Goal: Task Accomplishment & Management: Complete application form

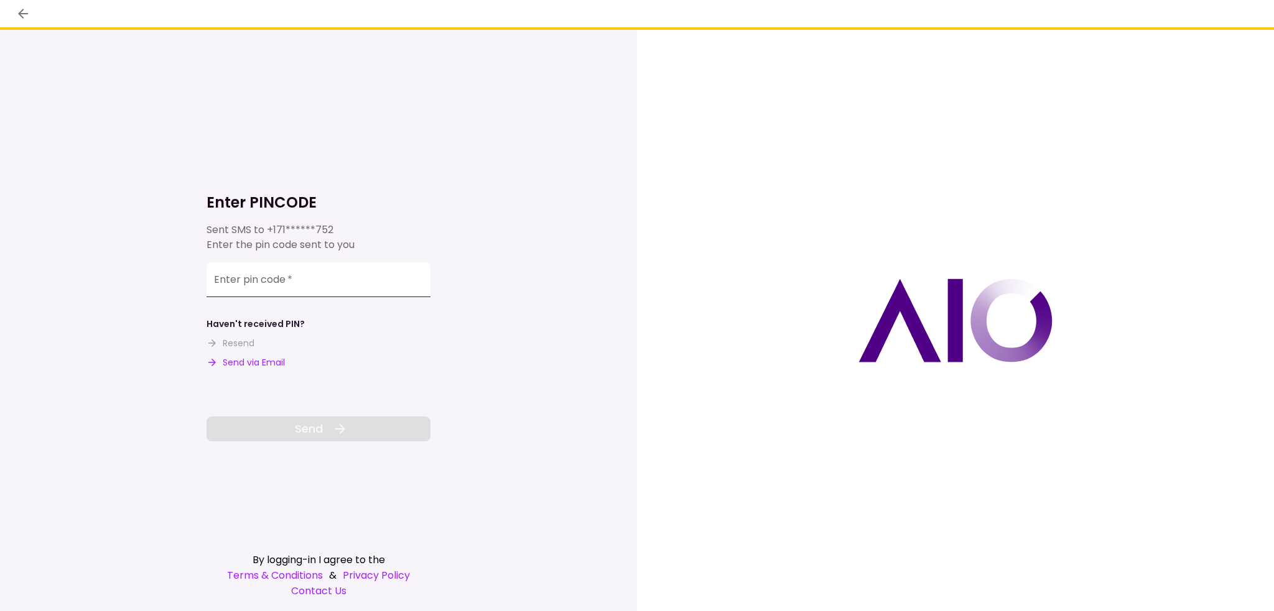
click at [371, 288] on input "Enter pin code   *" at bounding box center [318, 279] width 224 height 35
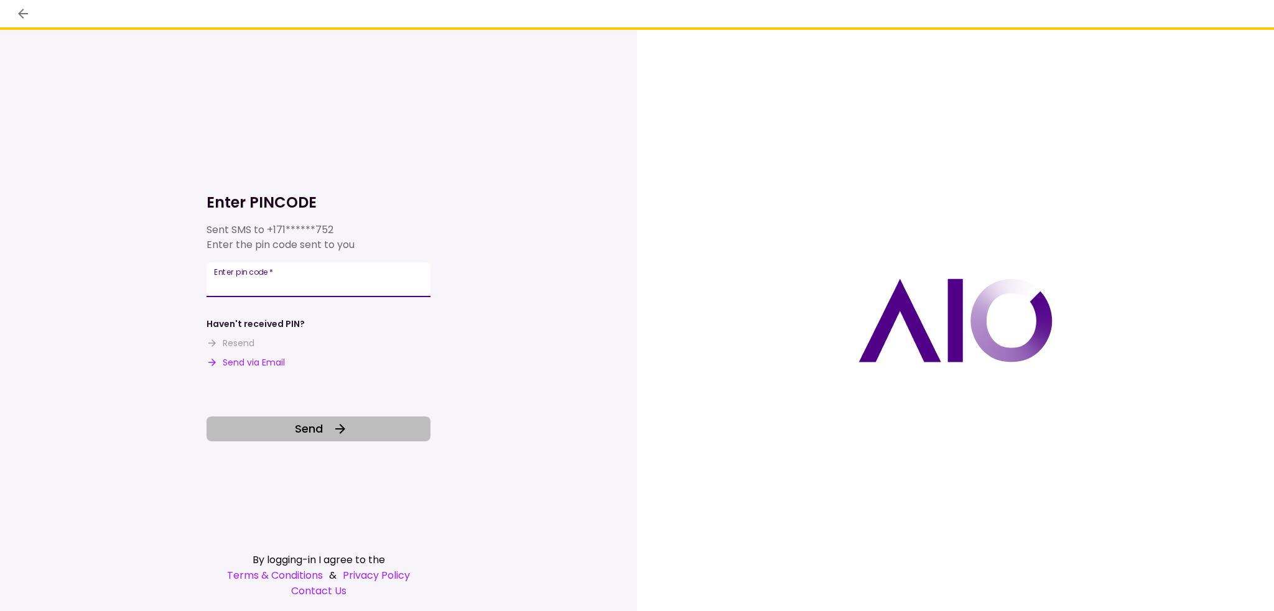
type input "******"
click at [373, 428] on button "Send" at bounding box center [318, 429] width 224 height 25
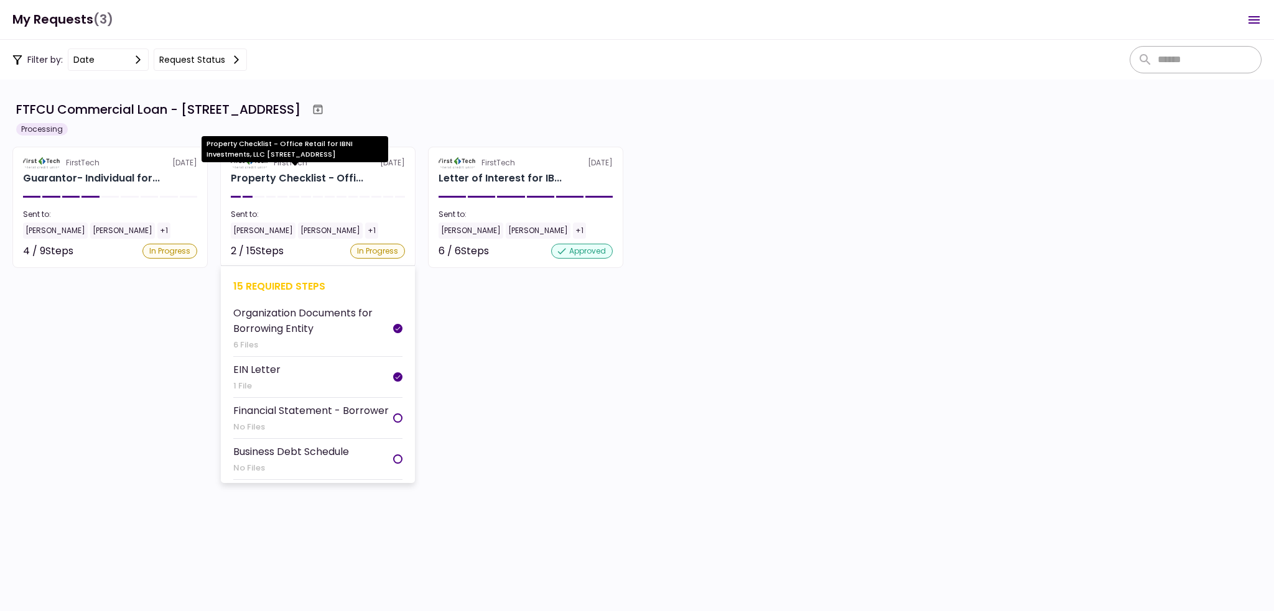
click at [343, 178] on div "Property Checklist - Offi..." at bounding box center [297, 178] width 132 height 15
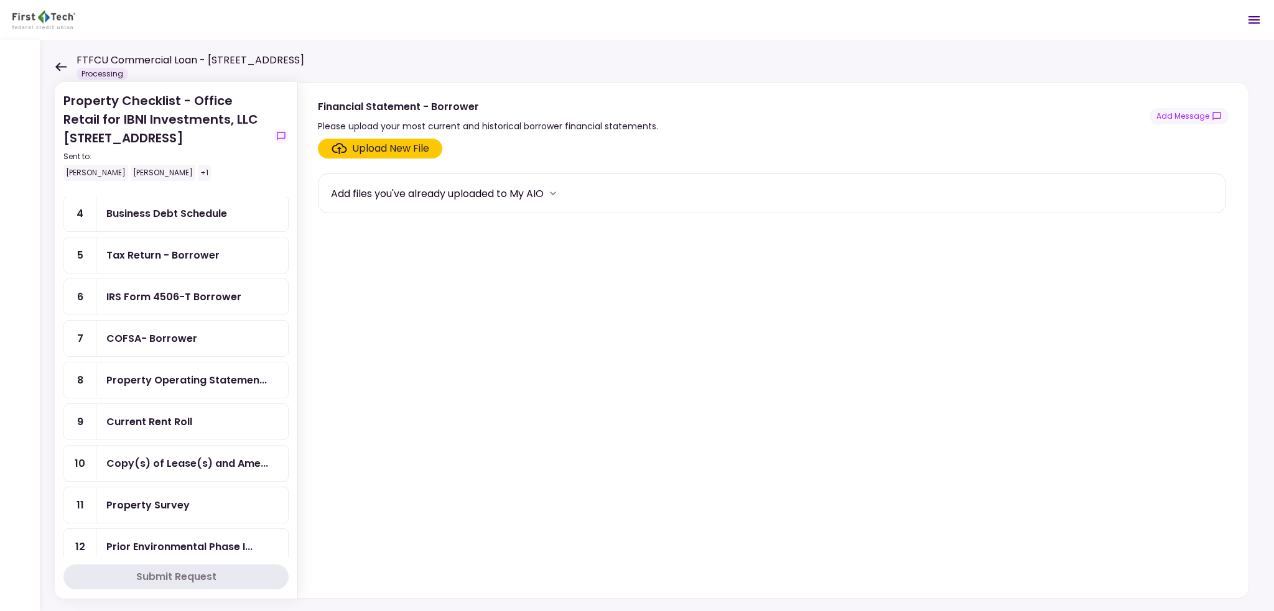
scroll to position [124, 0]
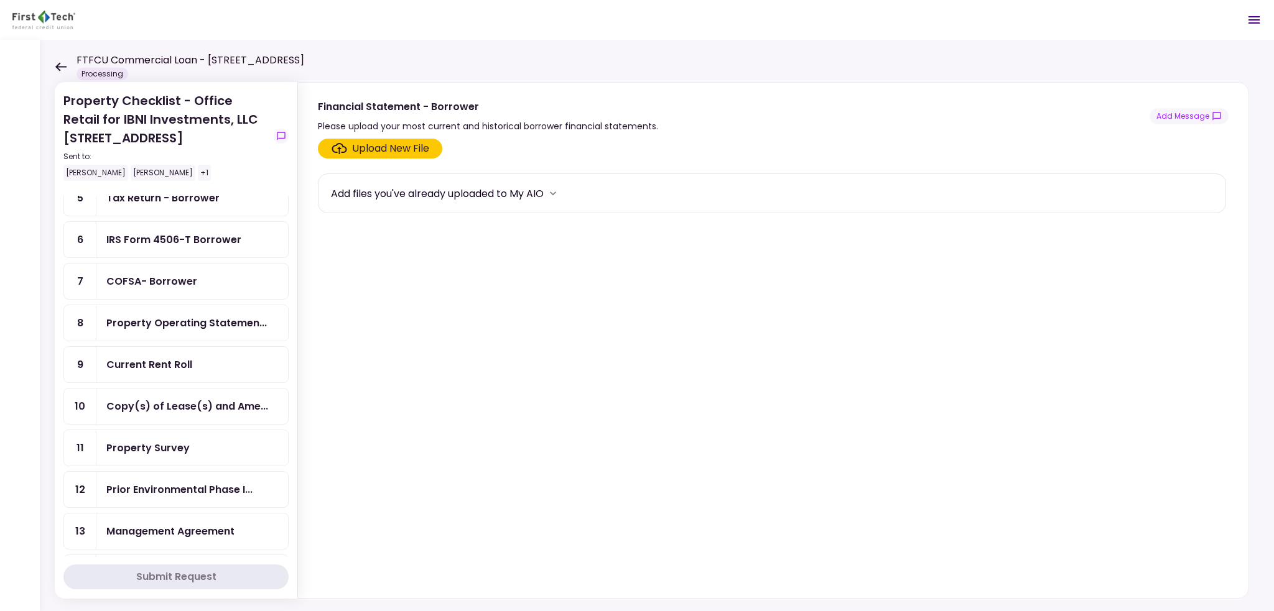
click at [195, 440] on div "Property Survey" at bounding box center [192, 448] width 172 height 16
click at [431, 149] on label "Upload New File" at bounding box center [380, 149] width 124 height 20
click at [0, 0] on input "Upload New File" at bounding box center [0, 0] width 0 height 0
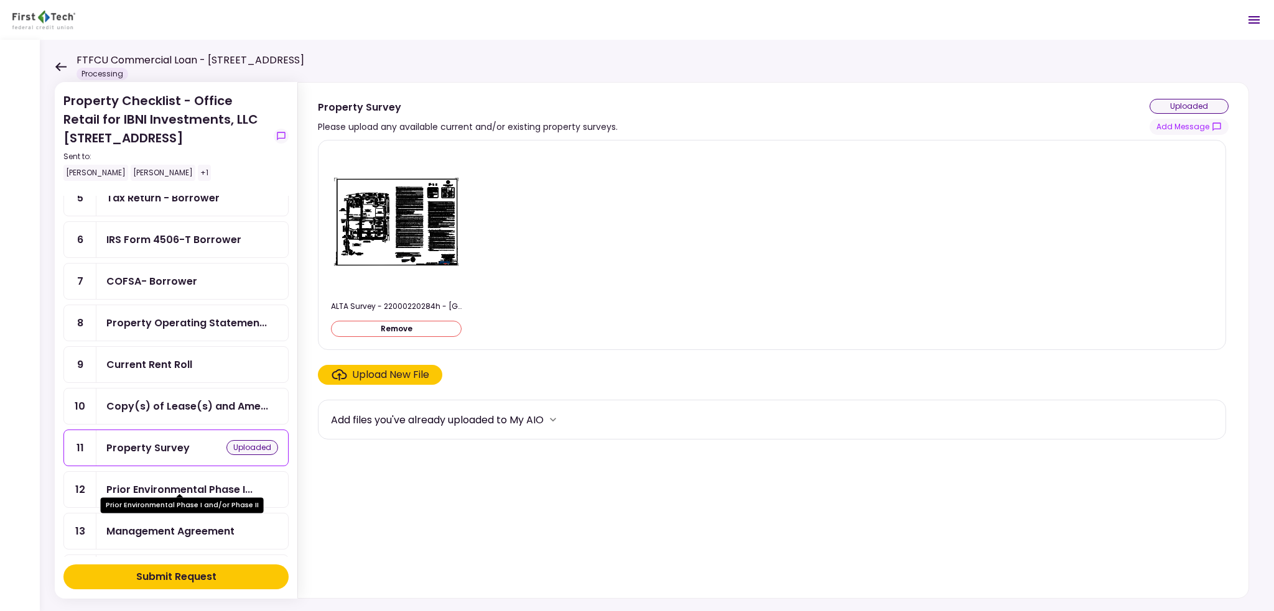
click at [191, 482] on div "Prior Environmental Phase I..." at bounding box center [179, 490] width 146 height 16
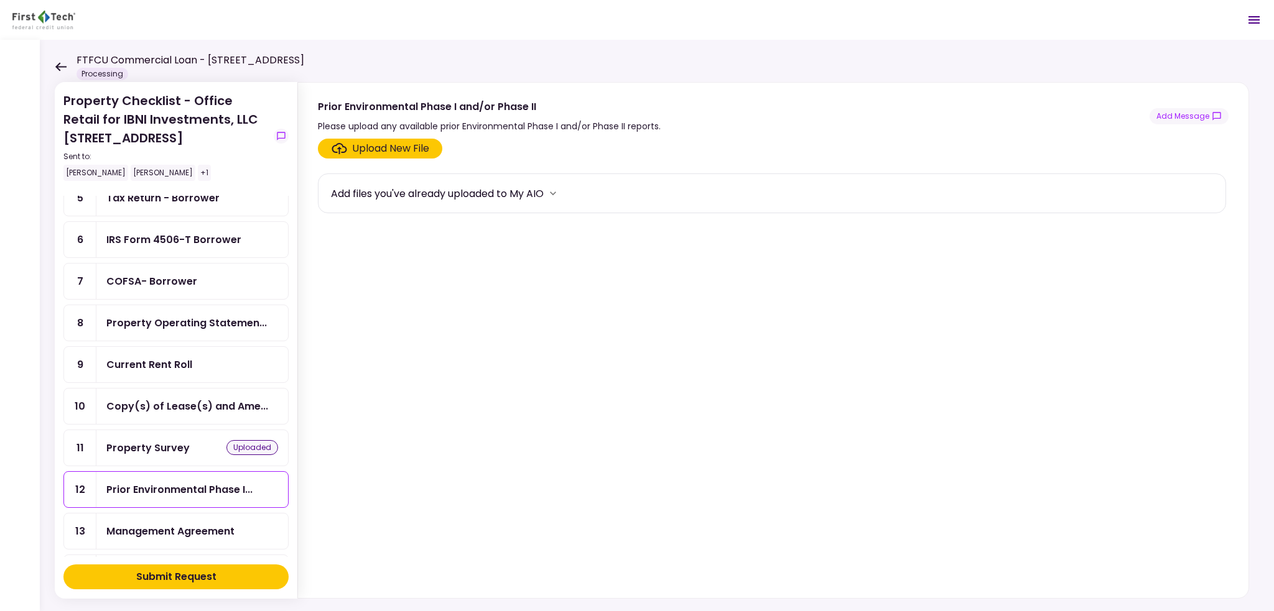
click at [396, 146] on div "Upload New File" at bounding box center [390, 148] width 77 height 15
click at [0, 0] on input "Upload New File" at bounding box center [0, 0] width 0 height 0
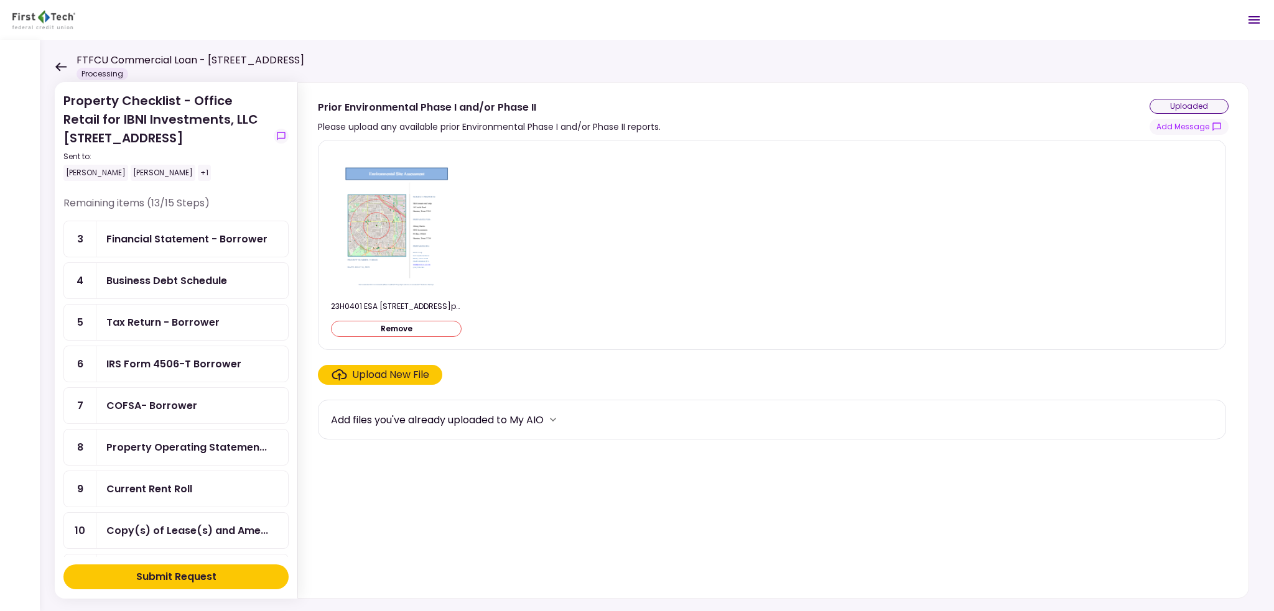
click at [210, 570] on div "Submit Request" at bounding box center [176, 577] width 80 height 15
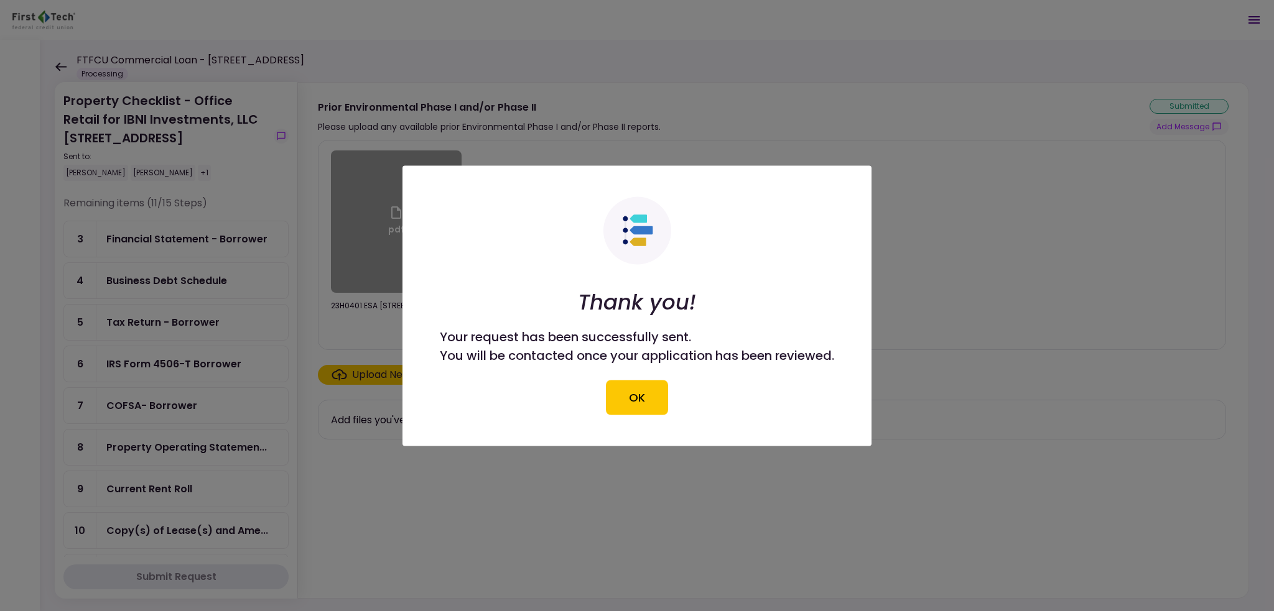
click at [652, 396] on button "OK" at bounding box center [637, 397] width 62 height 35
click at [636, 402] on div "Add files you've already uploaded to My AIO" at bounding box center [772, 420] width 908 height 40
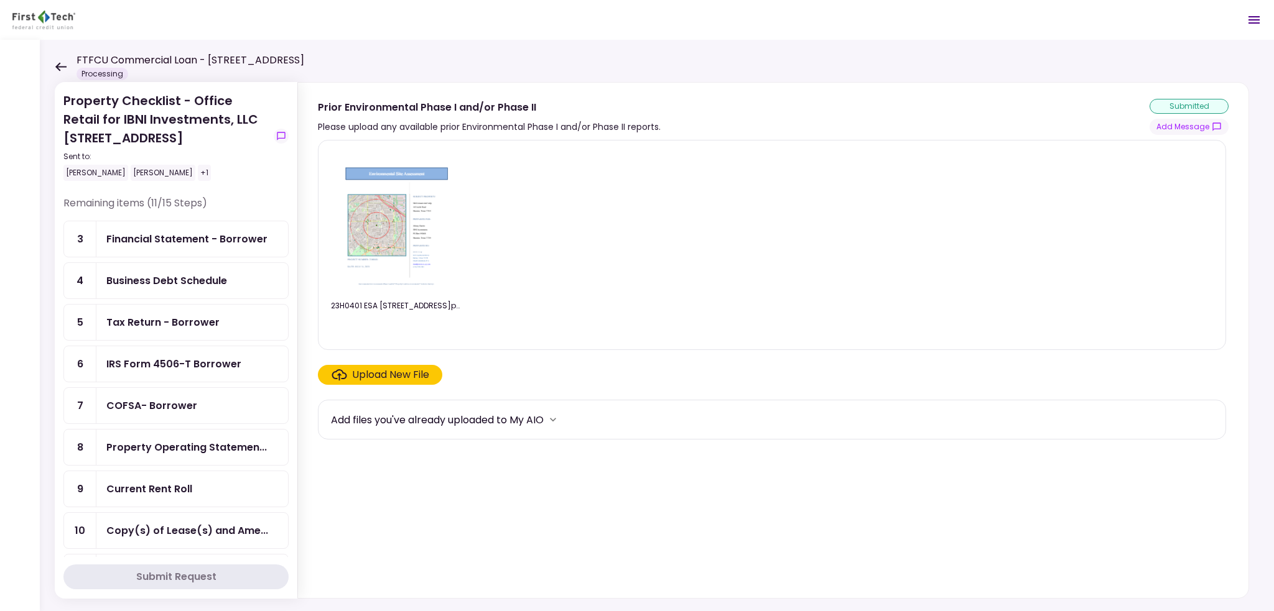
click at [182, 288] on div "Business Debt Schedule" at bounding box center [192, 280] width 192 height 35
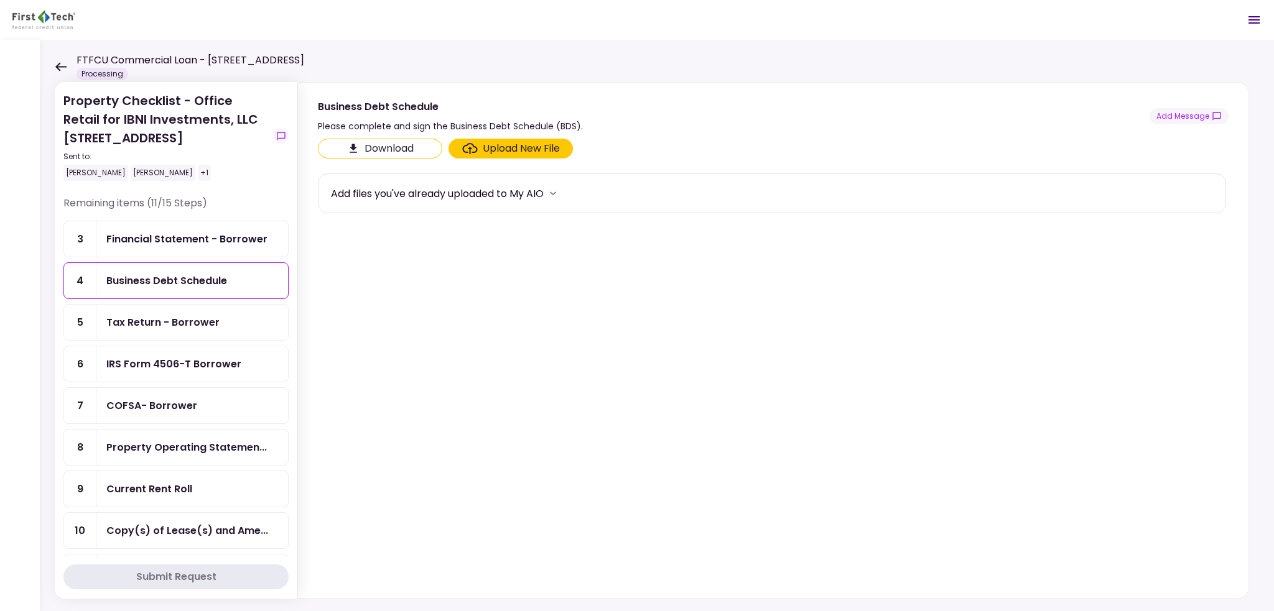
click at [185, 243] on div "Financial Statement - Borrower" at bounding box center [186, 239] width 161 height 16
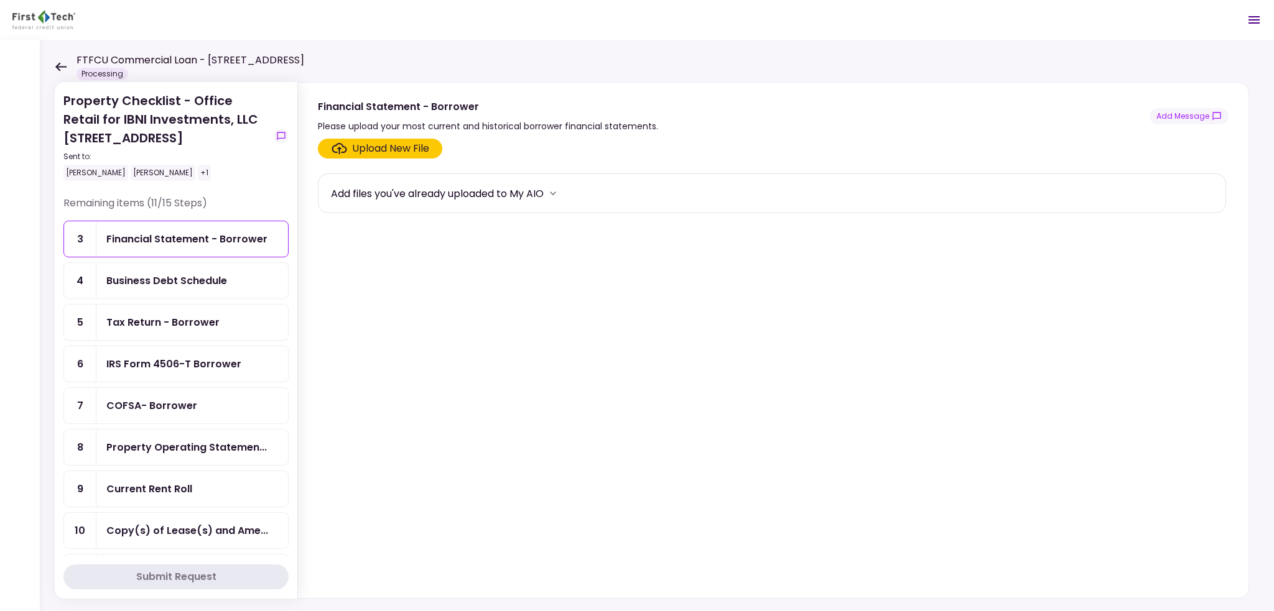
click at [209, 318] on div "Tax Return - Borrower" at bounding box center [162, 323] width 113 height 16
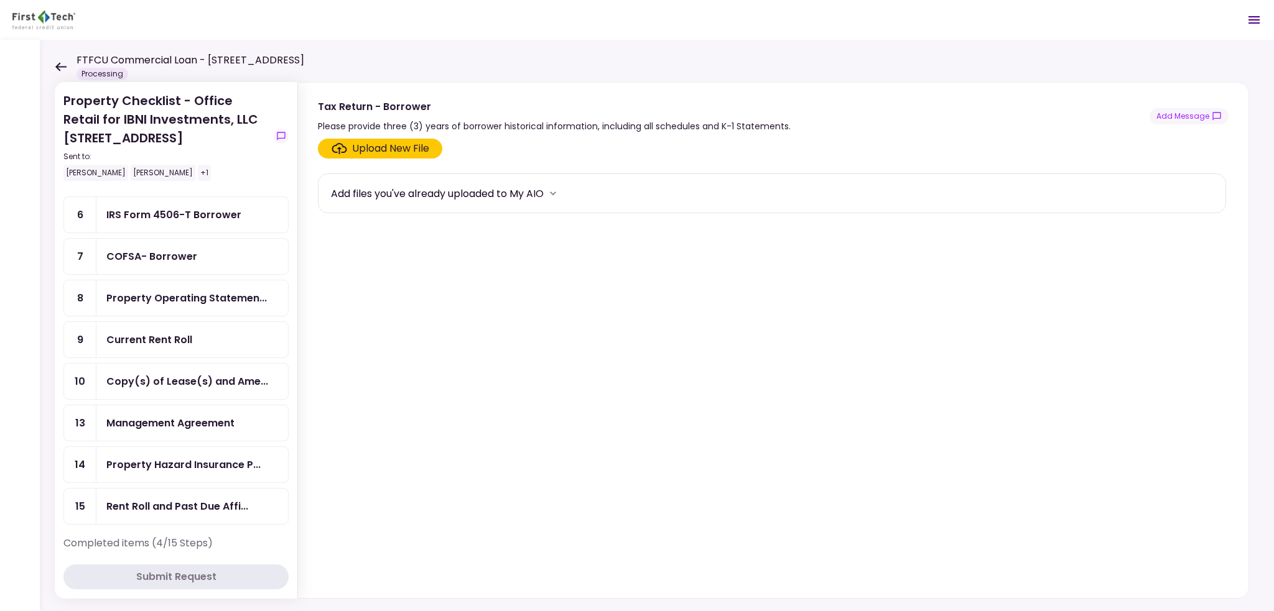
scroll to position [311, 0]
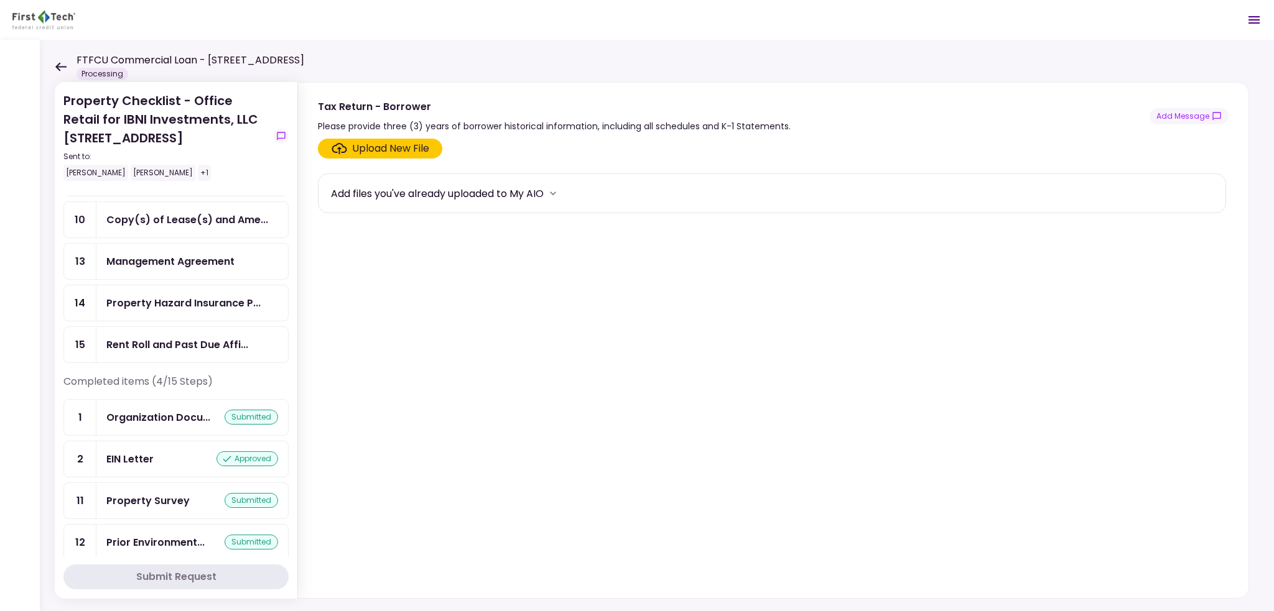
click at [176, 452] on div "EIN Letter approved" at bounding box center [192, 459] width 172 height 16
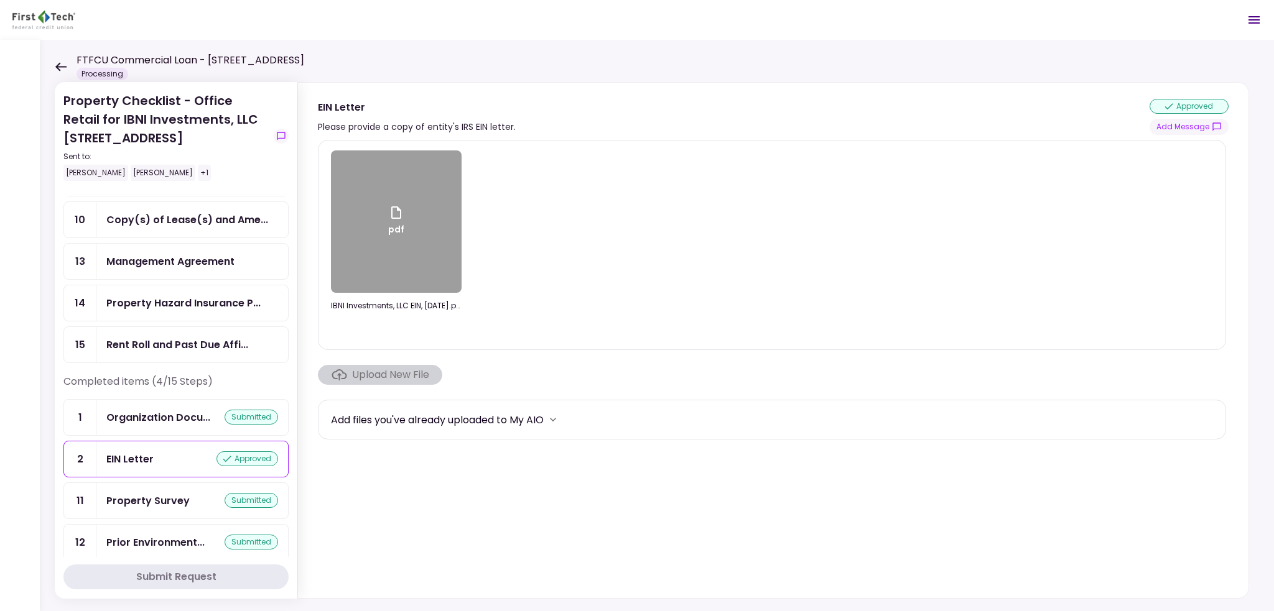
click at [185, 493] on div "Property Survey" at bounding box center [147, 501] width 83 height 16
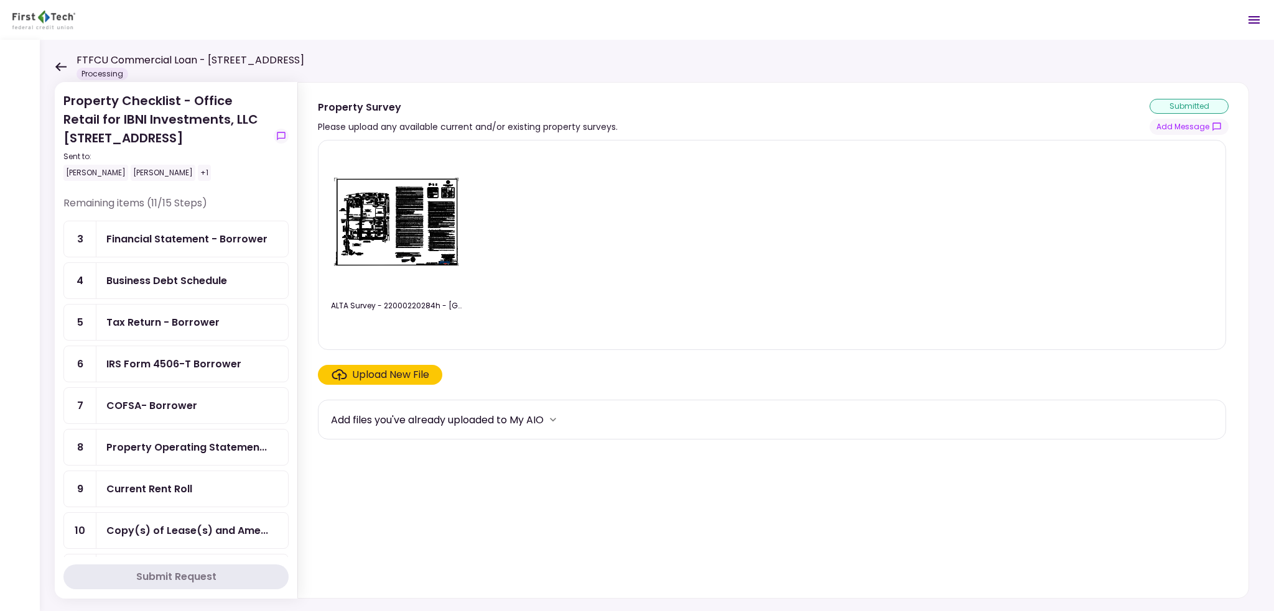
click at [183, 317] on div "Tax Return - Borrower" at bounding box center [162, 323] width 113 height 16
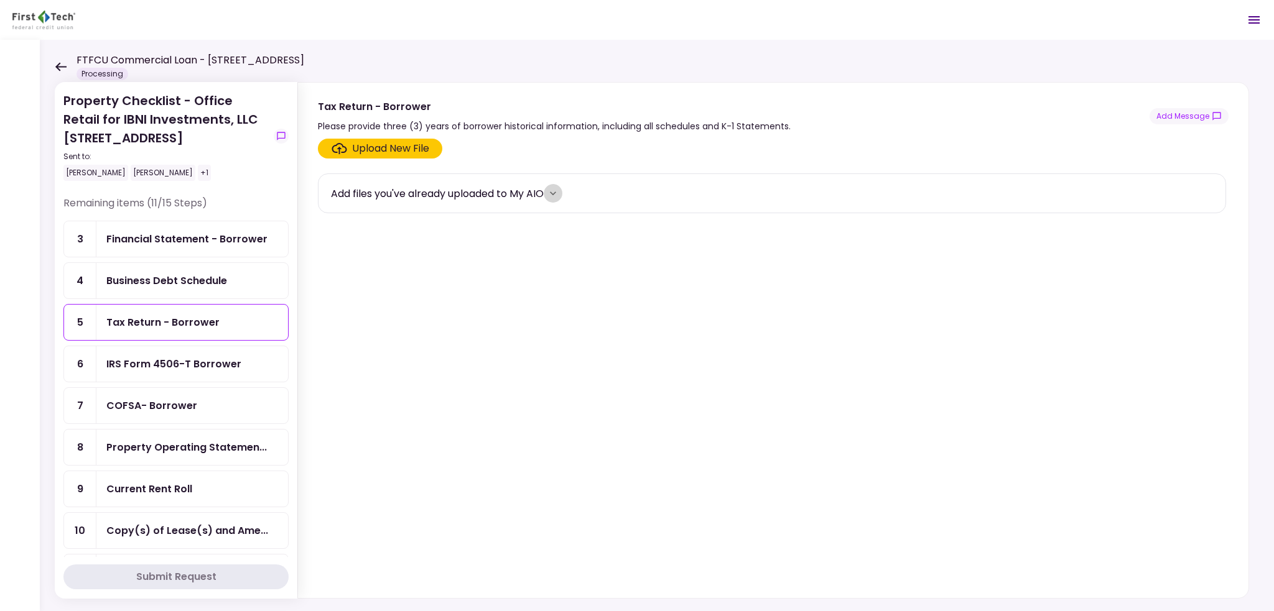
click at [555, 191] on icon "more" at bounding box center [553, 193] width 12 height 12
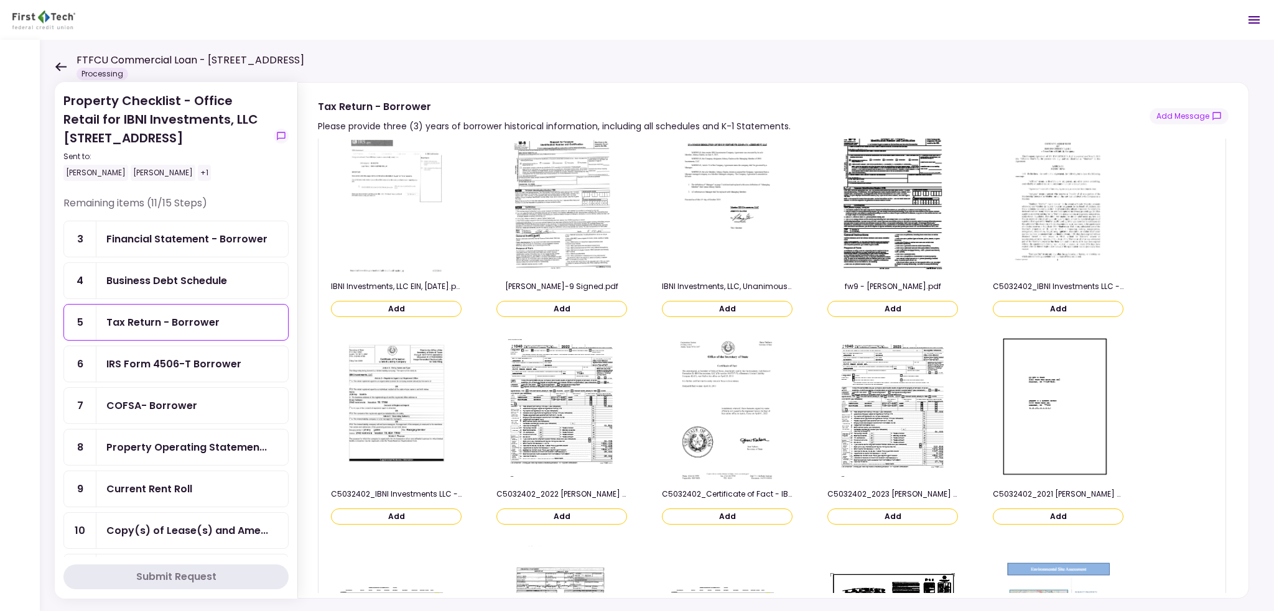
scroll to position [187, 0]
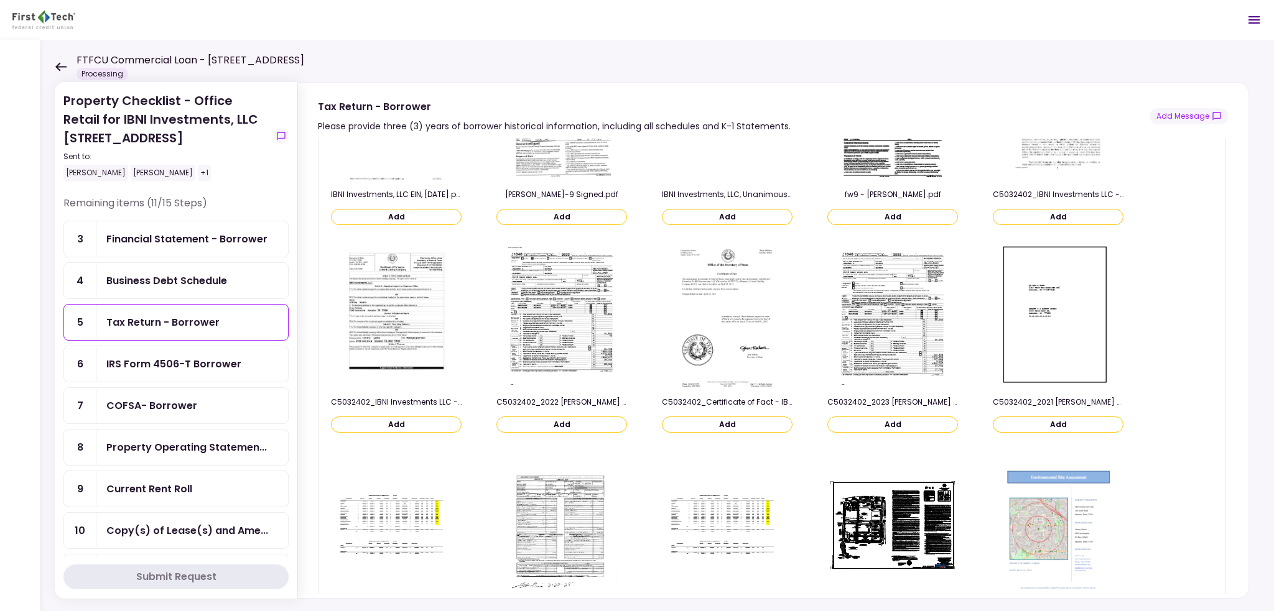
click at [541, 424] on button "Add" at bounding box center [561, 425] width 131 height 16
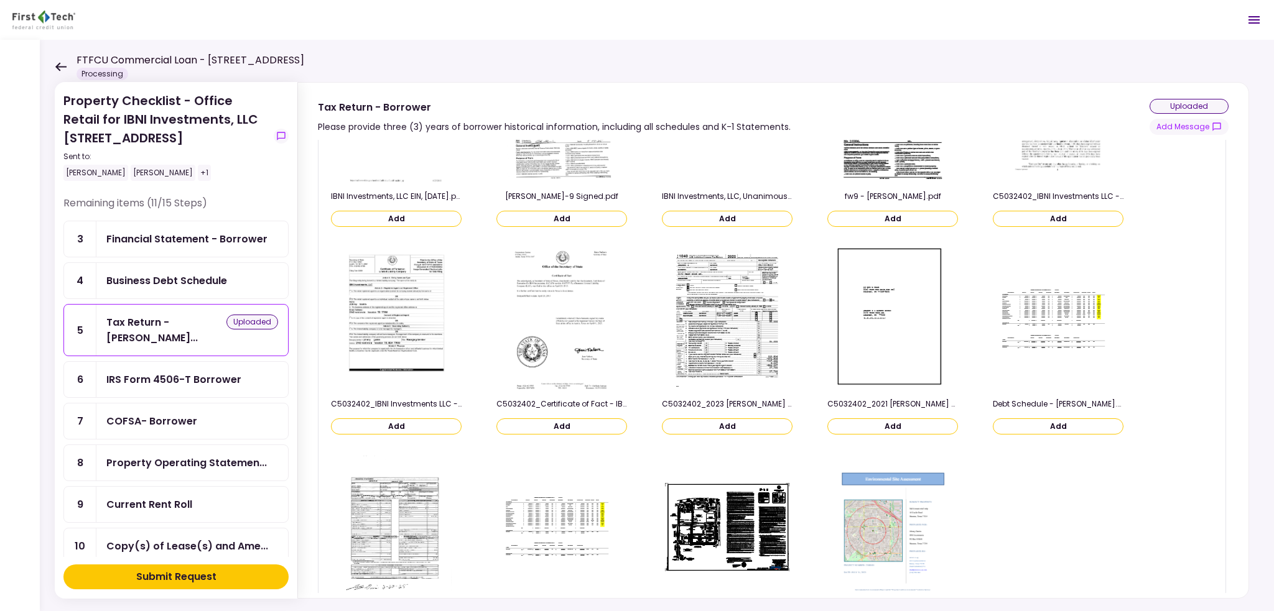
click at [690, 421] on button "Add" at bounding box center [727, 427] width 131 height 16
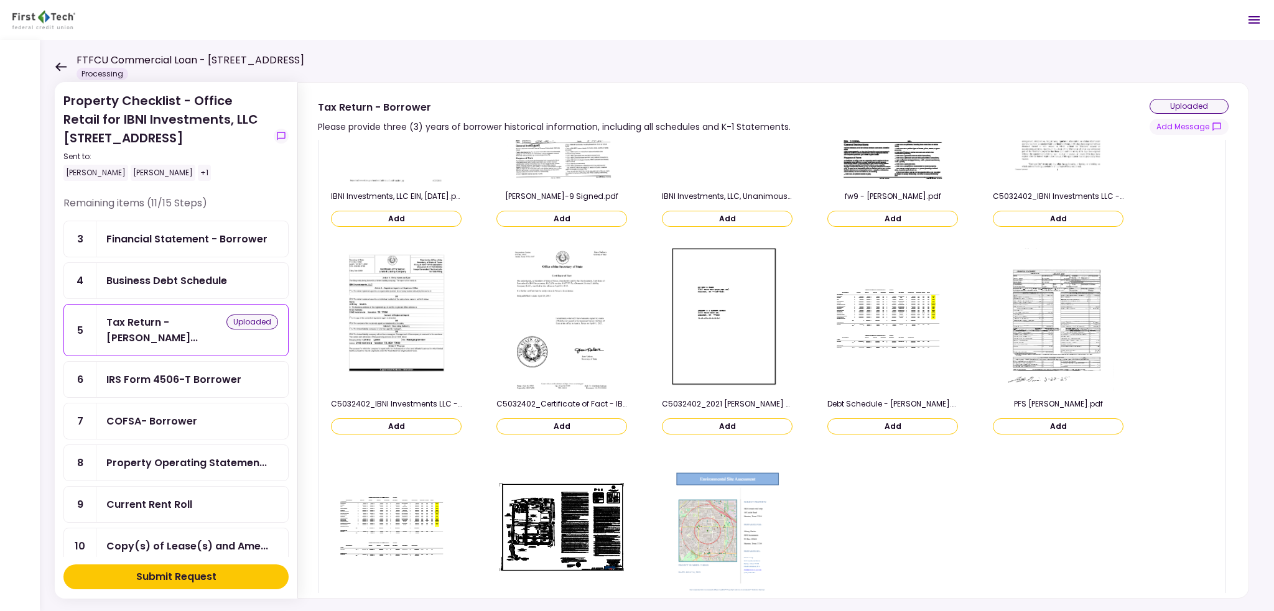
click at [683, 422] on button "Add" at bounding box center [727, 427] width 131 height 16
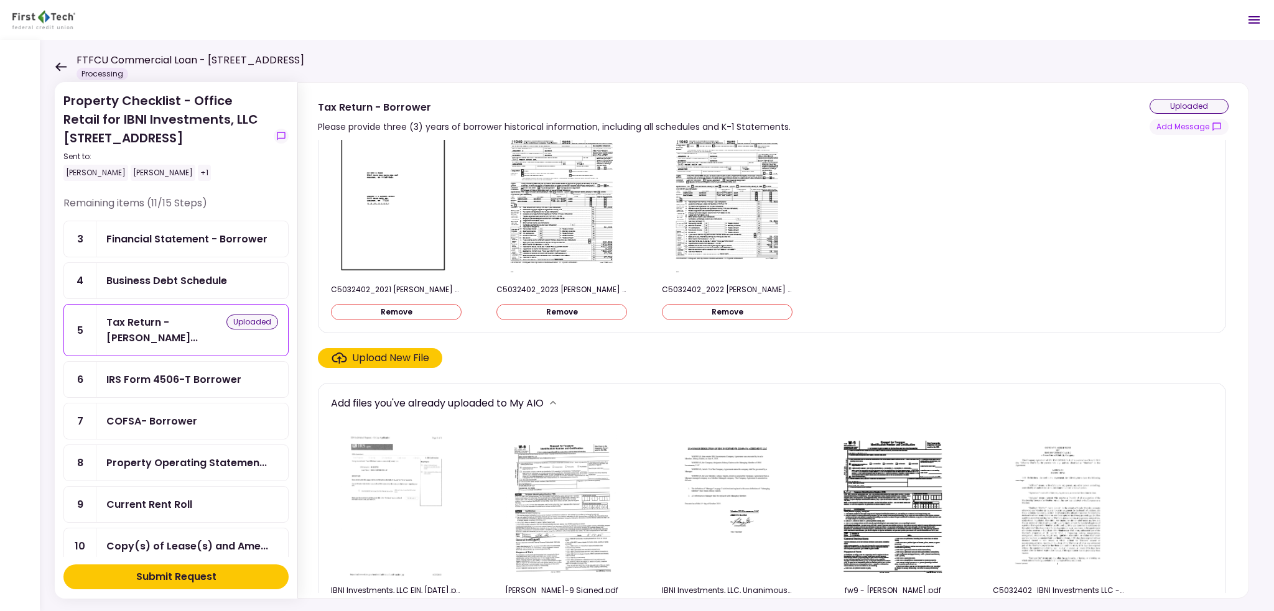
scroll to position [0, 0]
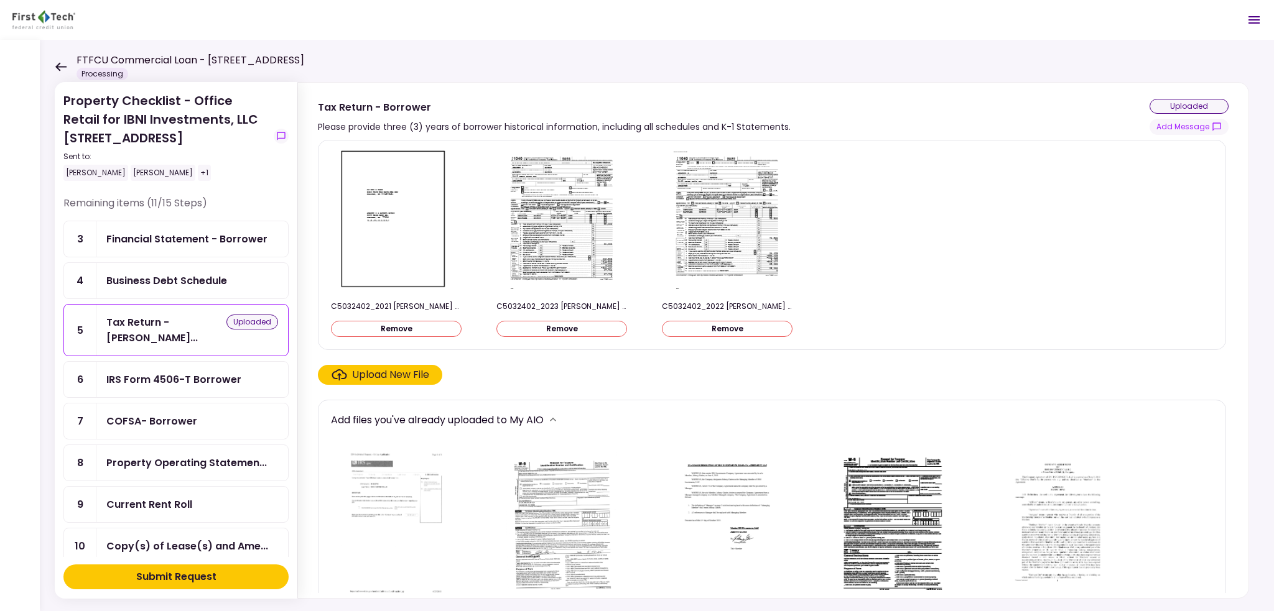
click at [1200, 105] on div "uploaded" at bounding box center [1188, 106] width 79 height 15
click at [216, 372] on div "IRS Form 4506-T Borrower" at bounding box center [173, 380] width 135 height 16
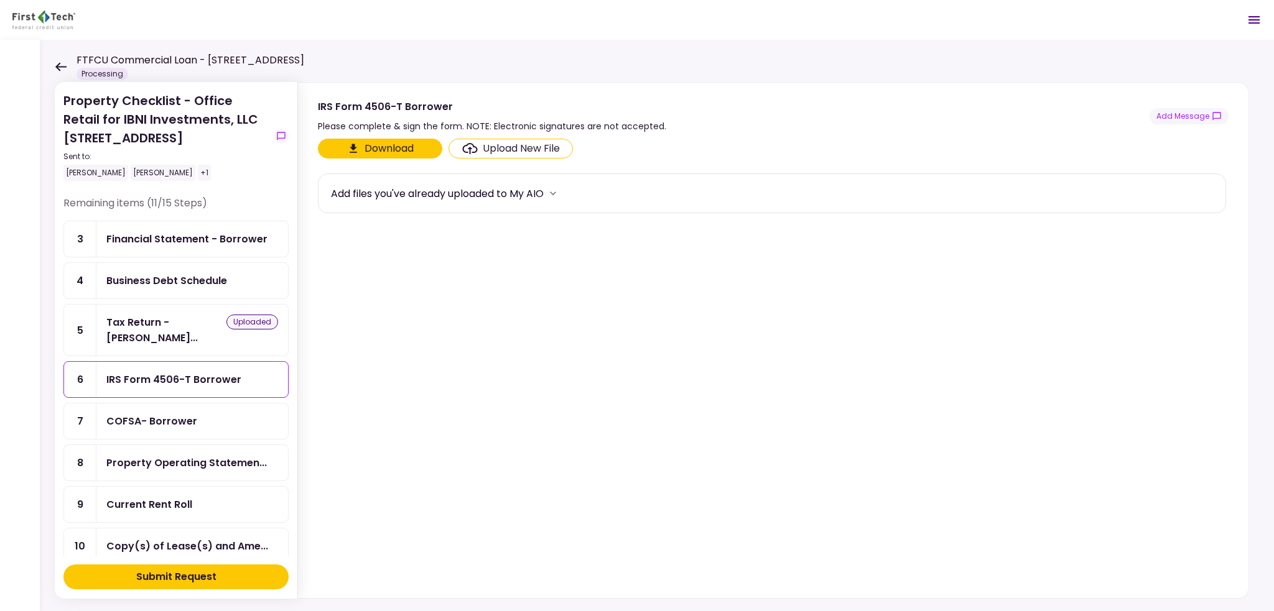
click at [184, 295] on div "Business Debt Schedule" at bounding box center [192, 280] width 192 height 35
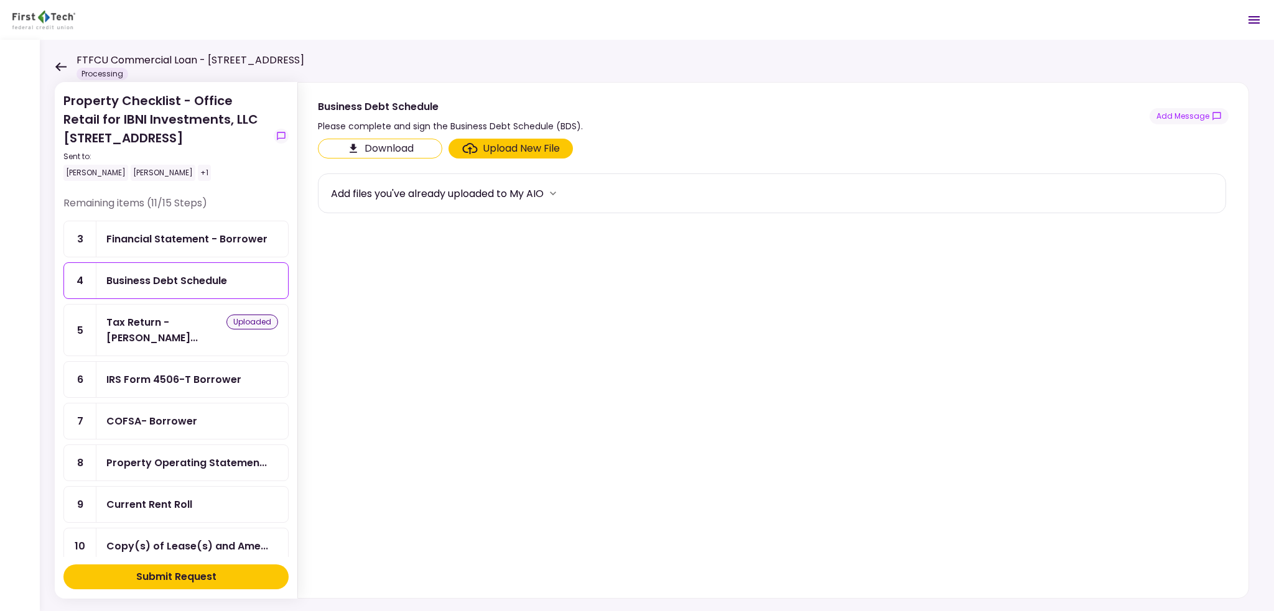
click at [65, 65] on icon at bounding box center [61, 66] width 12 height 9
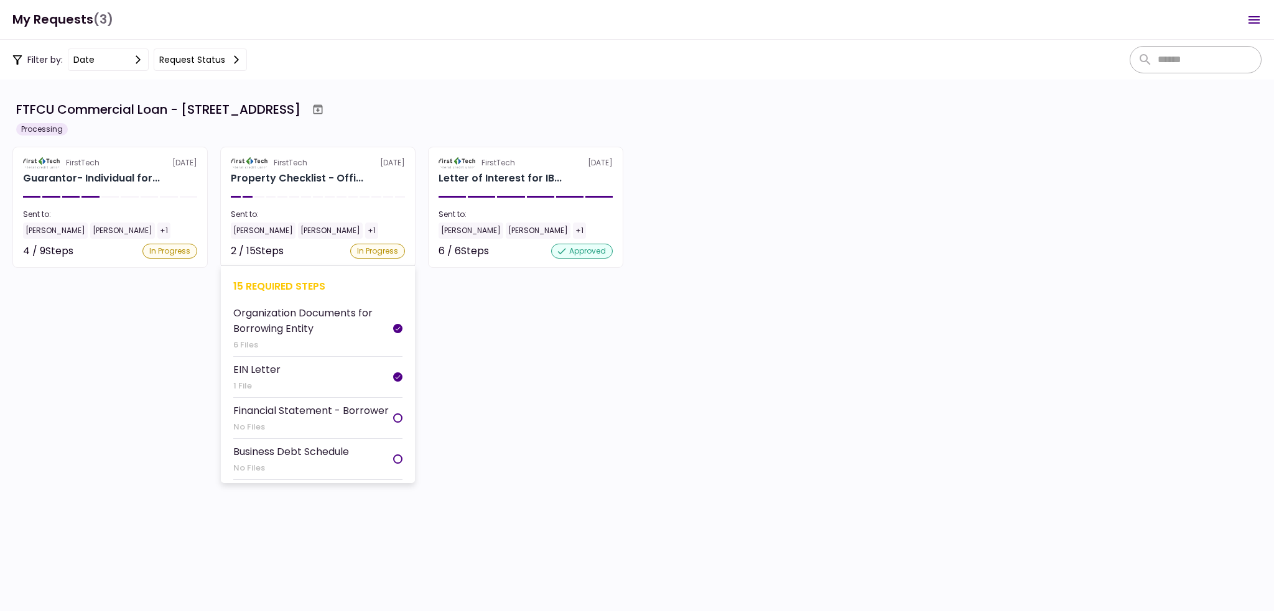
click at [365, 223] on div "+1" at bounding box center [371, 231] width 13 height 16
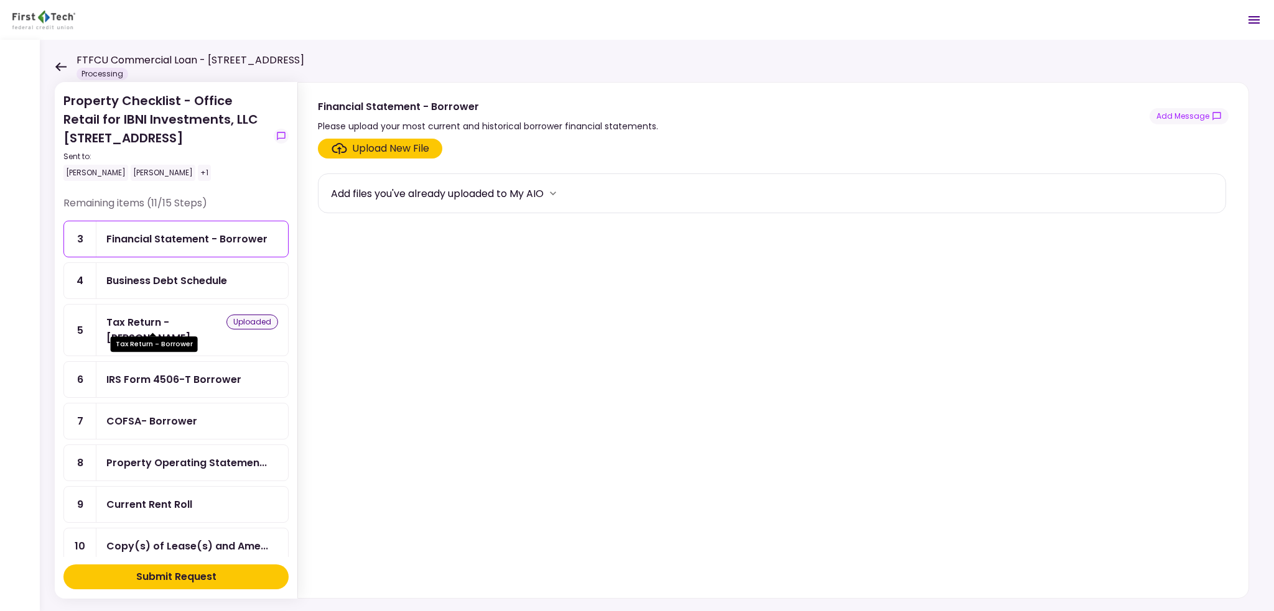
click at [178, 322] on div "Tax Return - [PERSON_NAME]..." at bounding box center [166, 330] width 120 height 31
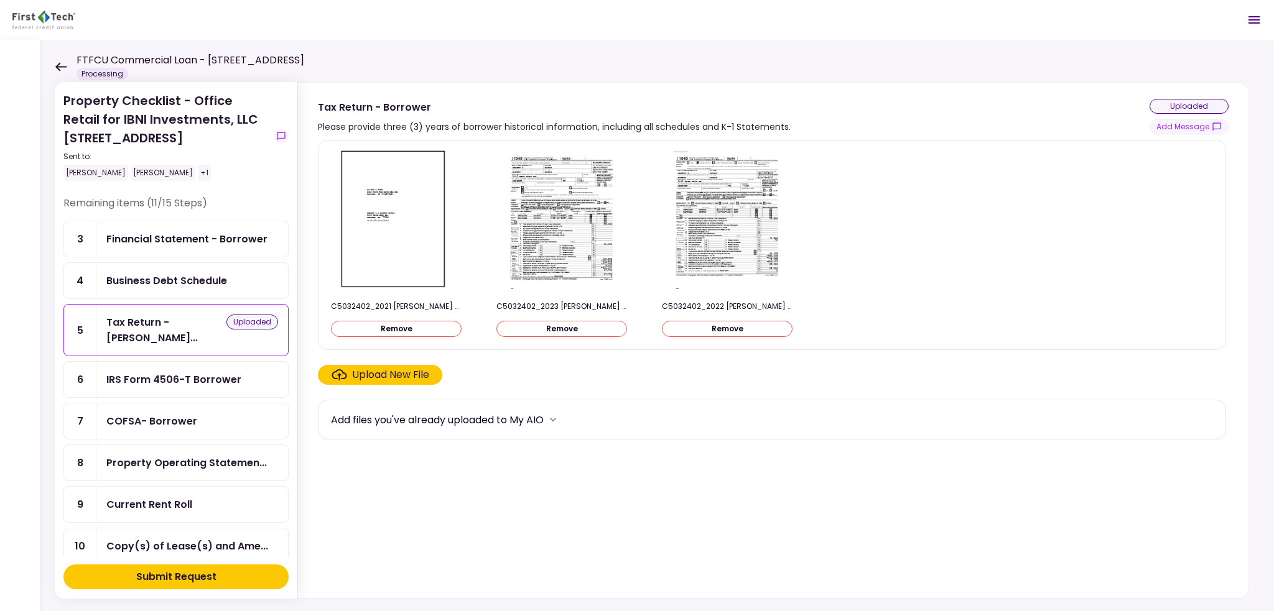
click at [441, 331] on button "Remove" at bounding box center [396, 329] width 131 height 16
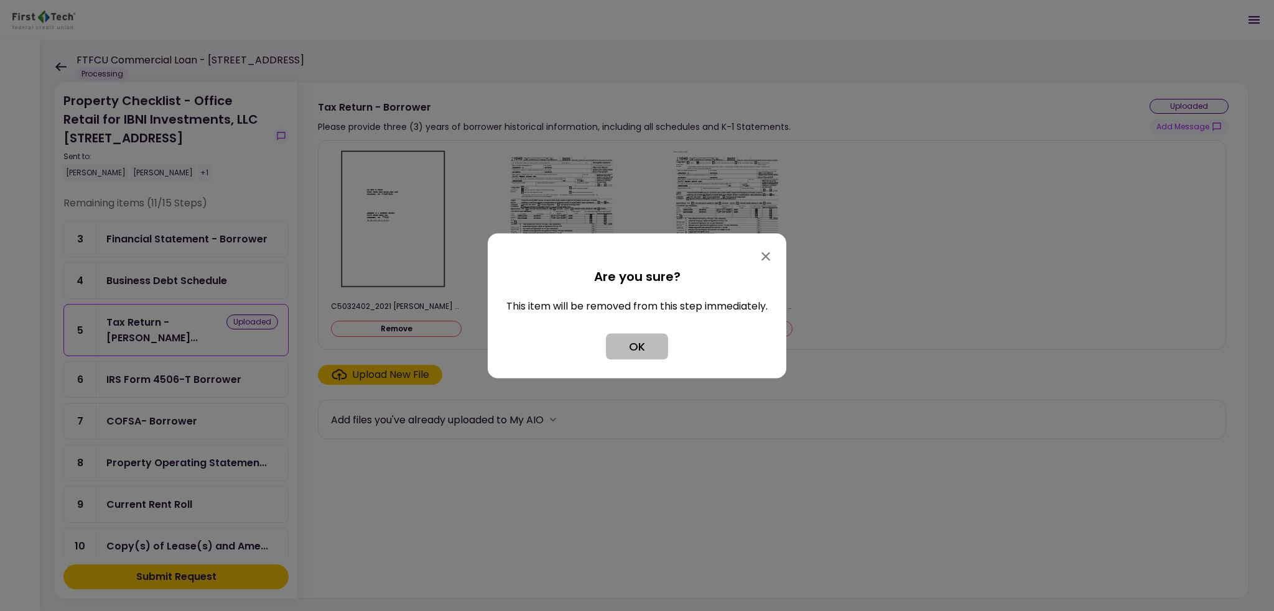
click at [632, 352] on button "OK" at bounding box center [637, 346] width 62 height 26
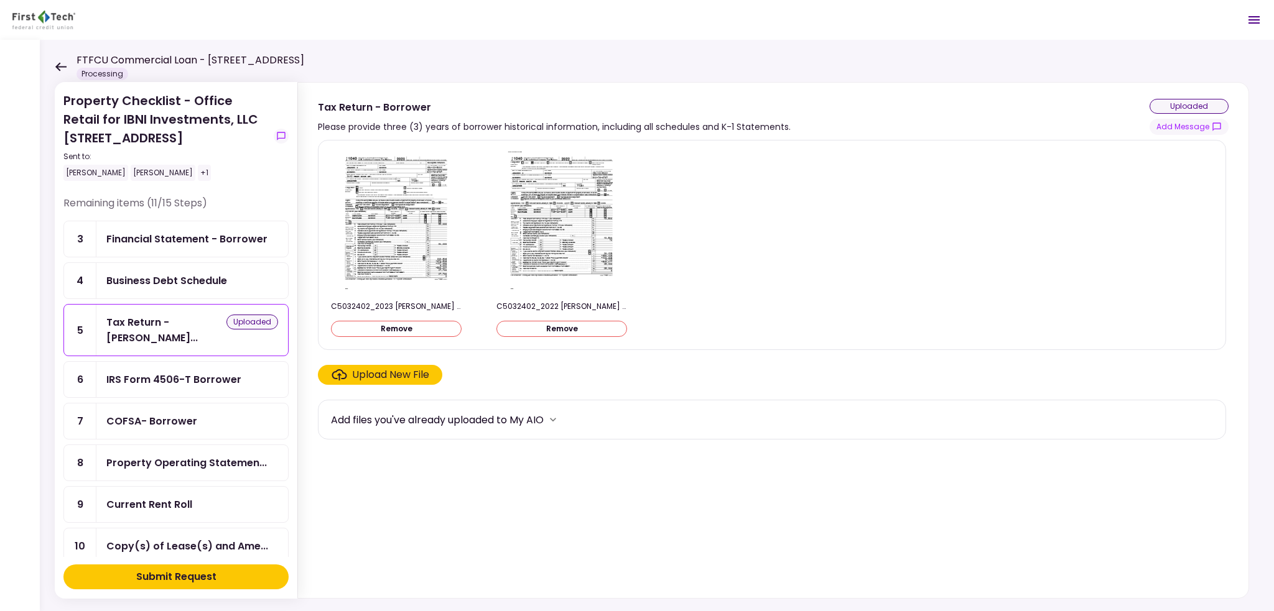
click at [522, 325] on button "Remove" at bounding box center [561, 329] width 131 height 16
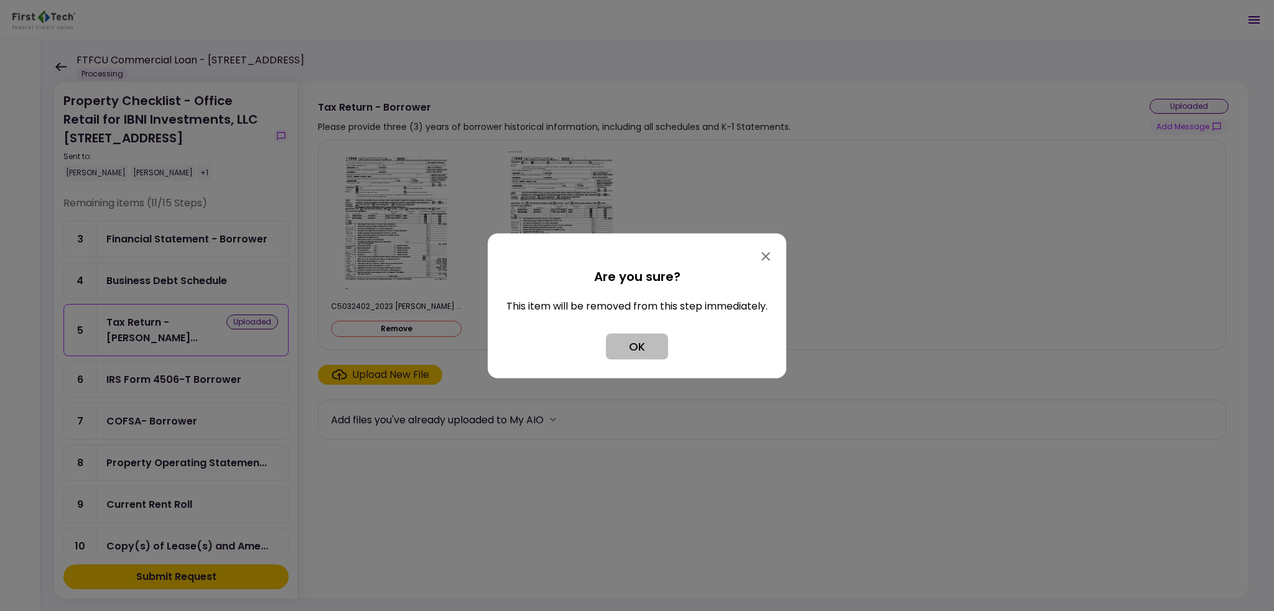
click at [647, 343] on button "OK" at bounding box center [637, 346] width 62 height 26
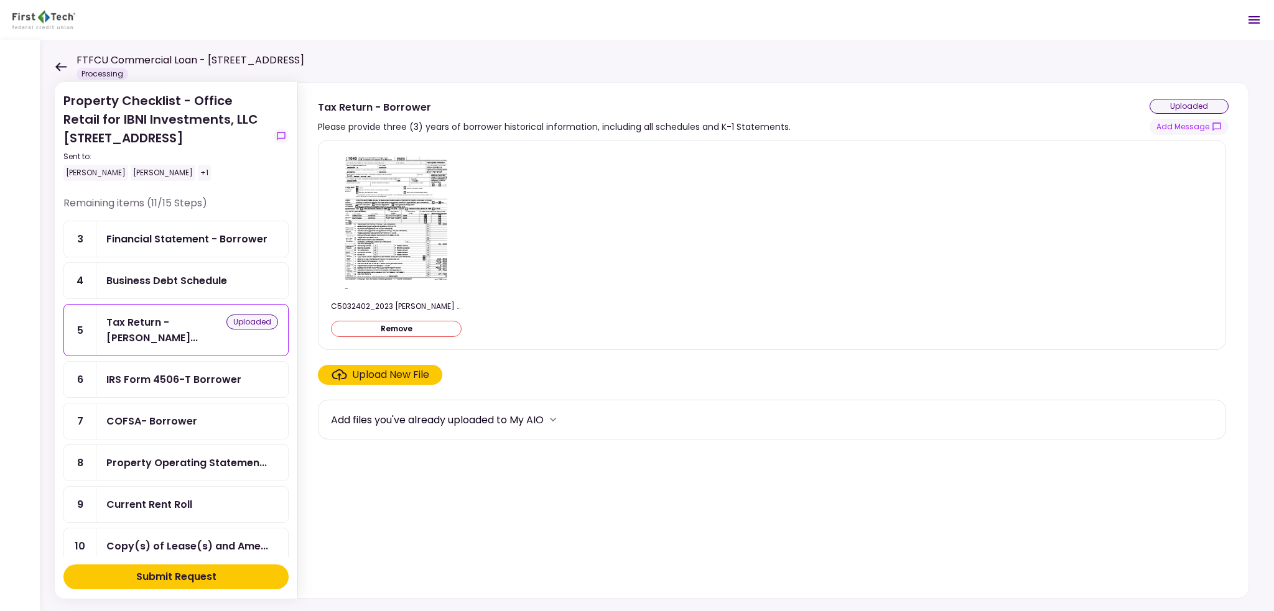
click at [440, 330] on button "Remove" at bounding box center [396, 329] width 131 height 16
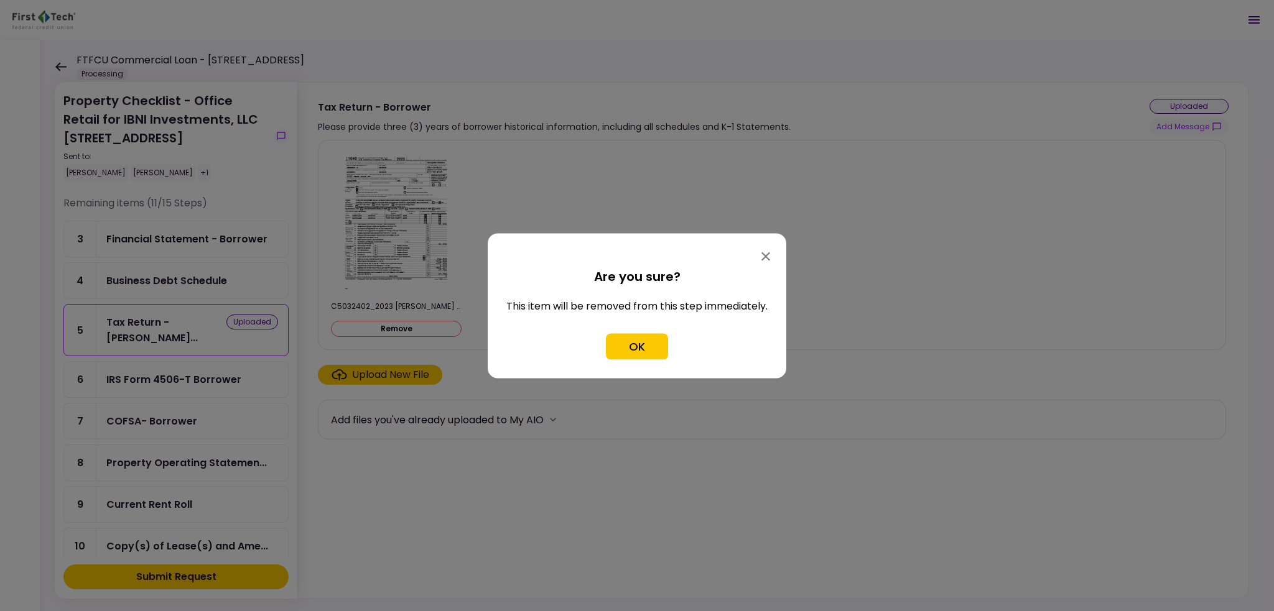
click at [635, 335] on button "OK" at bounding box center [637, 346] width 62 height 26
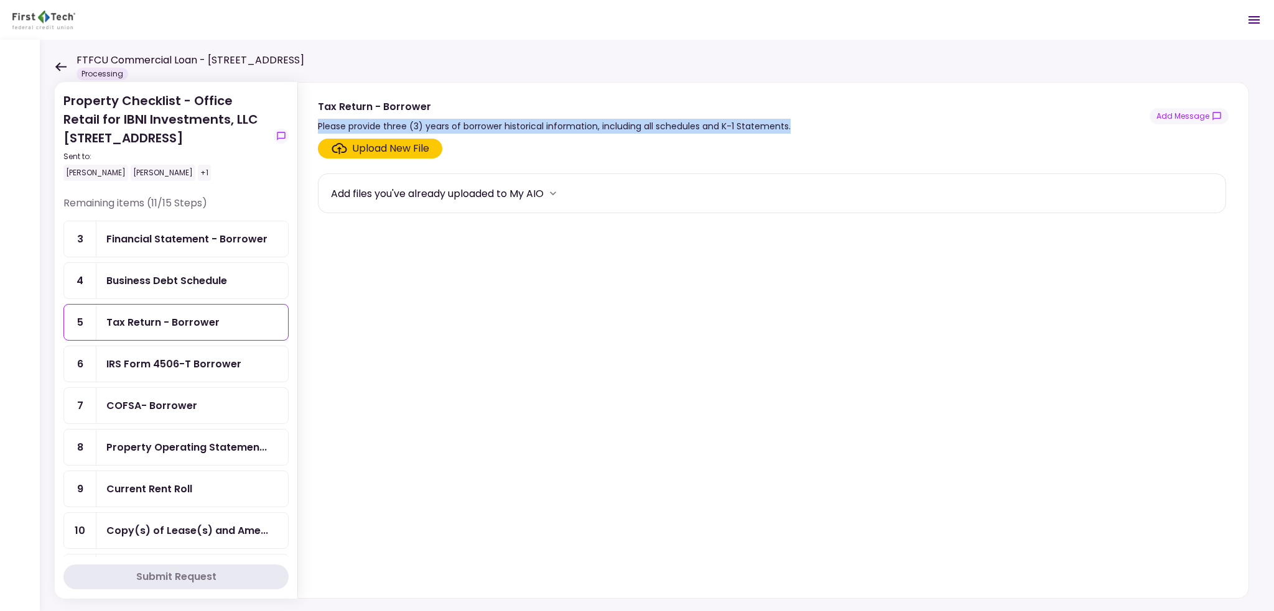
drag, startPoint x: 317, startPoint y: 123, endPoint x: 799, endPoint y: 121, distance: 482.0
click at [799, 121] on section "Tax Return - Borrower Please provide three (3) years of borrower historical inf…" at bounding box center [773, 108] width 950 height 51
copy div "Please provide three (3) years of borrower historical information, including al…"
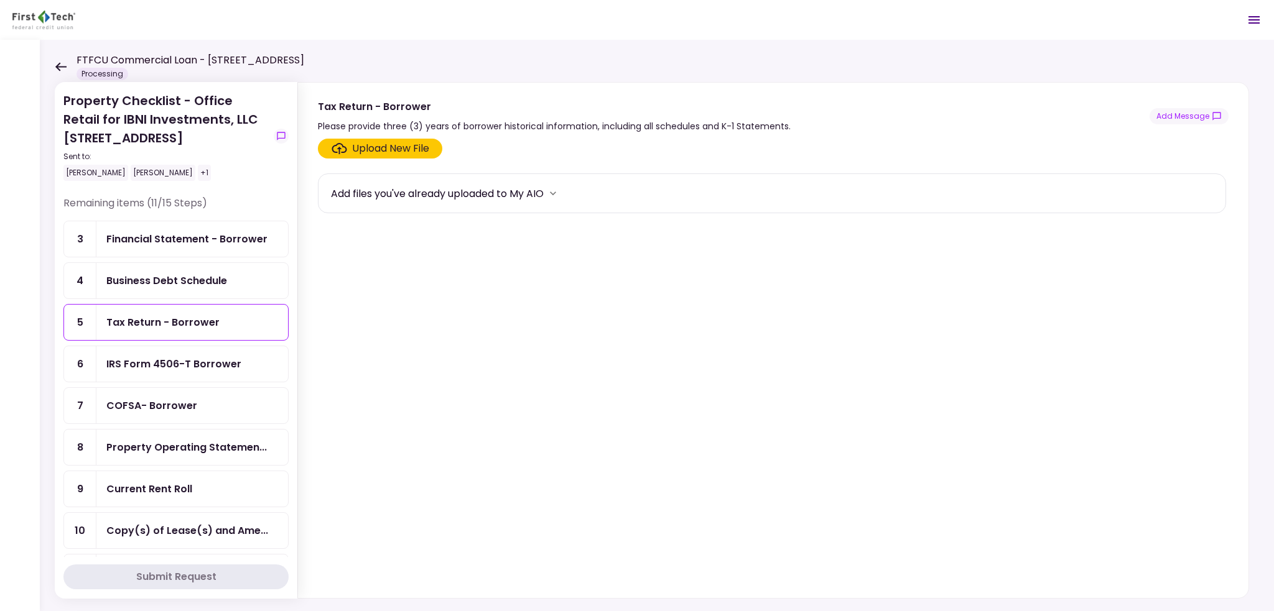
click at [824, 147] on div "Upload New File" at bounding box center [772, 149] width 908 height 20
